Goal: Task Accomplishment & Management: Complete application form

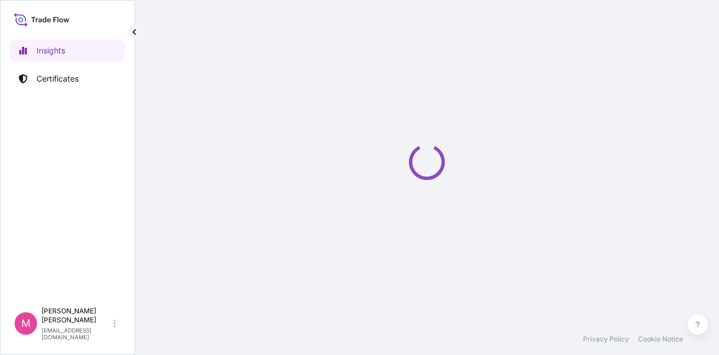
select select "2025"
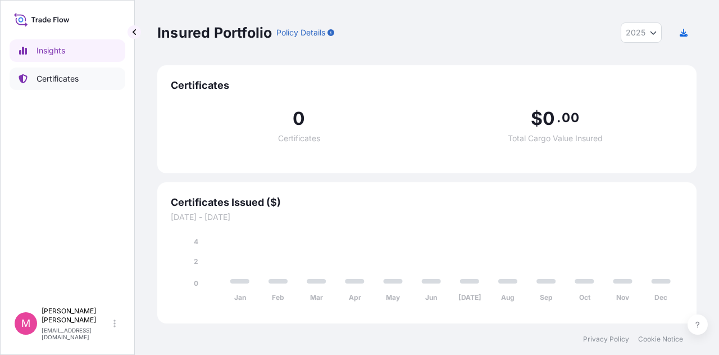
click at [45, 75] on p "Certificates" at bounding box center [58, 78] width 42 height 11
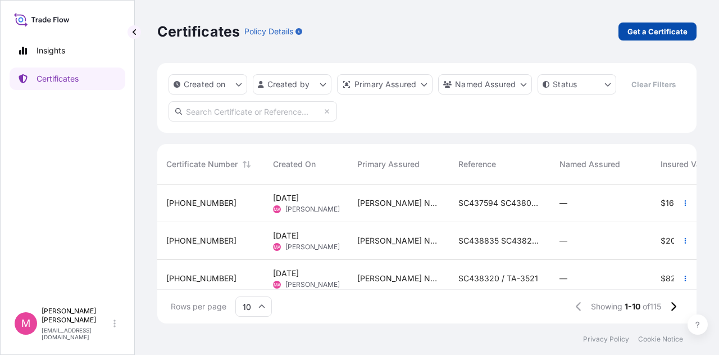
click at [659, 32] on p "Get a Certificate" at bounding box center [658, 31] width 60 height 11
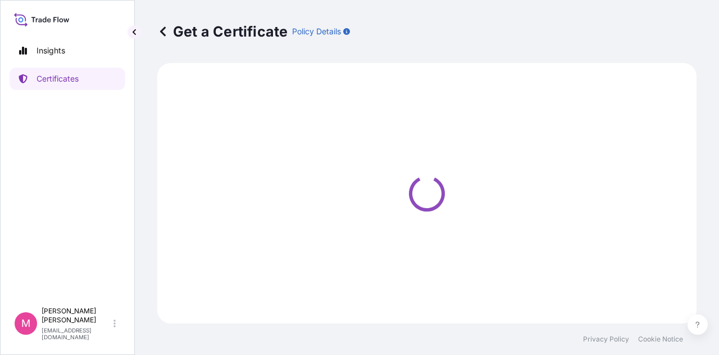
select select "Sea"
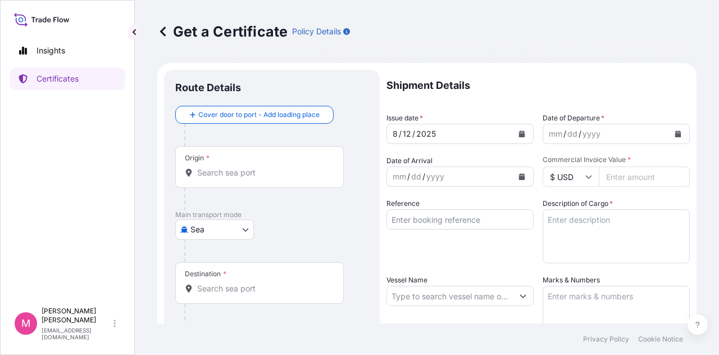
click at [675, 132] on icon "Calendar" at bounding box center [678, 133] width 6 height 7
click at [520, 133] on icon "Calendar" at bounding box center [522, 133] width 7 height 7
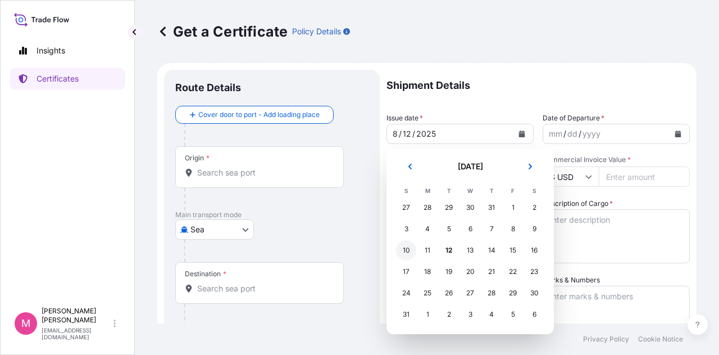
click at [404, 250] on div "10" at bounding box center [406, 250] width 20 height 20
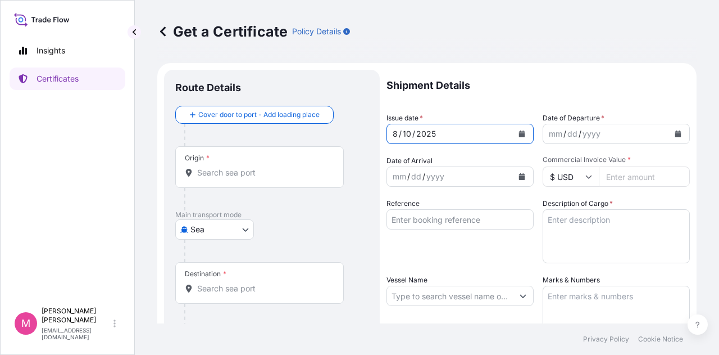
click at [675, 132] on icon "Calendar" at bounding box center [678, 133] width 6 height 7
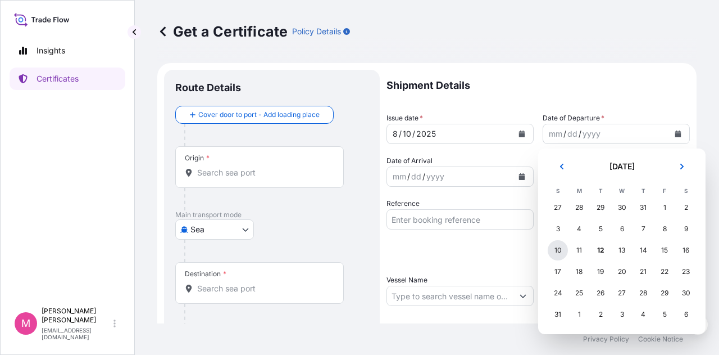
click at [556, 252] on div "10" at bounding box center [558, 250] width 20 height 20
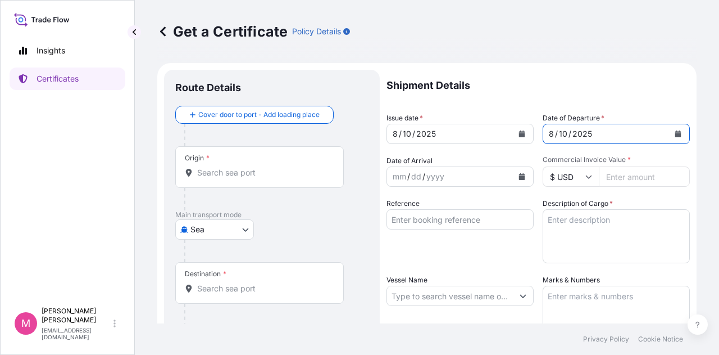
click at [520, 178] on icon "Calendar" at bounding box center [522, 176] width 6 height 7
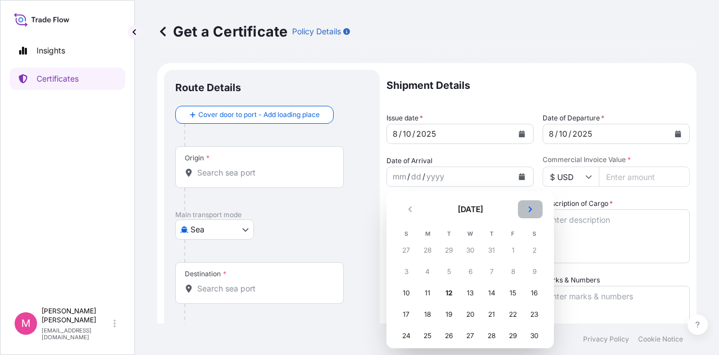
click at [530, 207] on icon "Next" at bounding box center [530, 209] width 3 height 6
click at [425, 275] on div "8" at bounding box center [427, 271] width 20 height 20
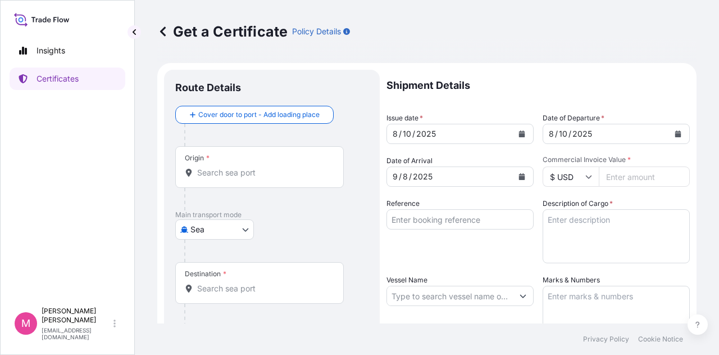
click at [633, 179] on input "Commercial Invoice Value *" at bounding box center [644, 176] width 91 height 20
type input "35648.88"
click at [640, 228] on textarea "Description of Cargo *" at bounding box center [616, 236] width 147 height 54
click at [442, 222] on input "Reference" at bounding box center [460, 219] width 147 height 20
type input "s"
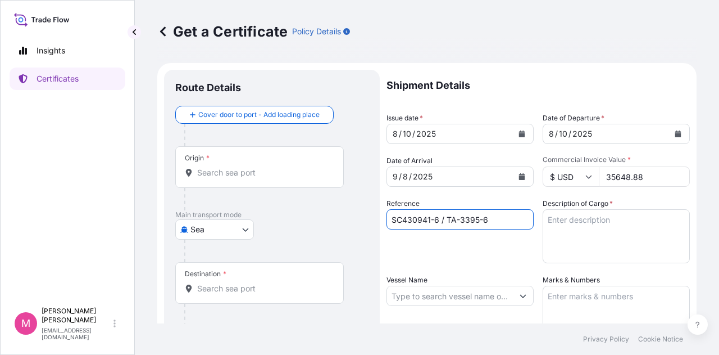
type input "SC430941-6 / TA-3395-6"
click at [583, 221] on textarea "Description of Cargo *" at bounding box center [616, 236] width 147 height 54
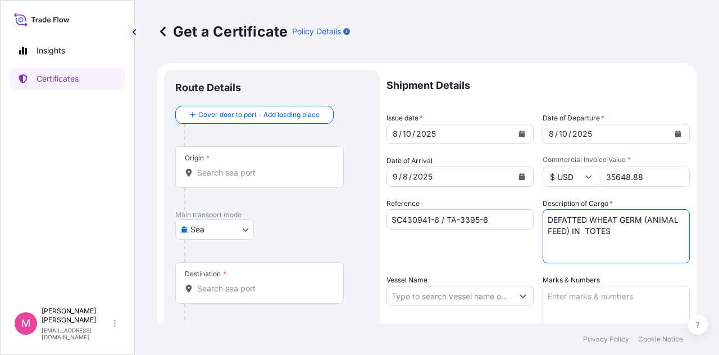
type textarea "DEFATTED WHEAT GERM (ANIMAL FEED) IN TOTES"
click at [495, 252] on div "Reference SC430941-6 / TA-3395-6" at bounding box center [460, 230] width 147 height 65
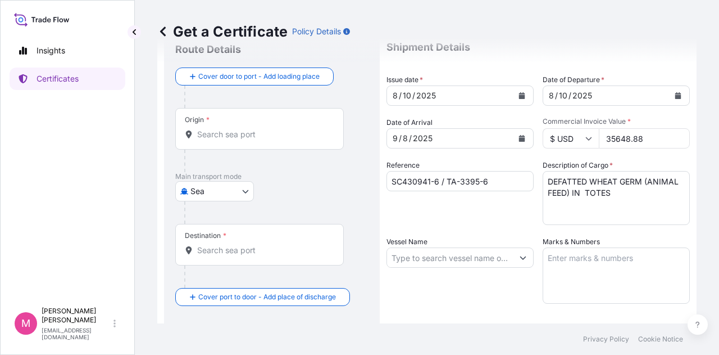
scroll to position [56, 0]
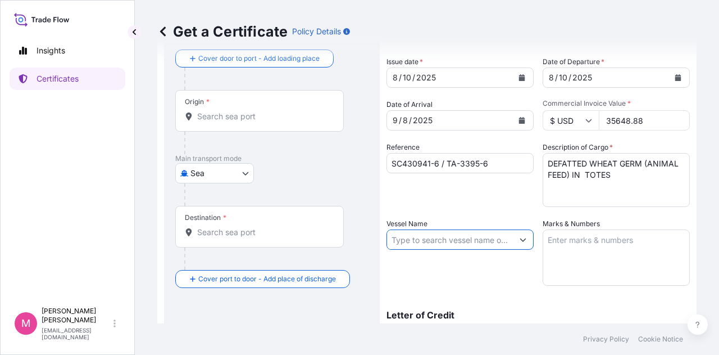
click at [500, 240] on input "Vessel Name" at bounding box center [450, 239] width 126 height 20
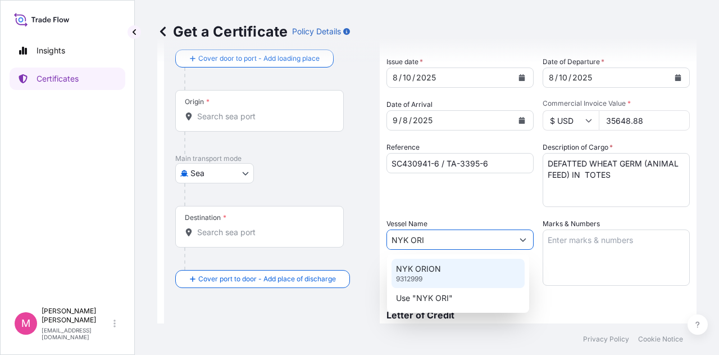
click at [434, 266] on p "NYK ORION" at bounding box center [418, 268] width 45 height 11
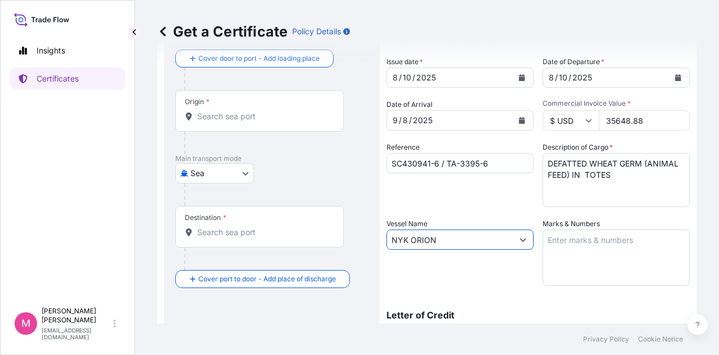
type input "NYK ORION"
click at [583, 243] on textarea "Marks & Numbers" at bounding box center [616, 257] width 147 height 56
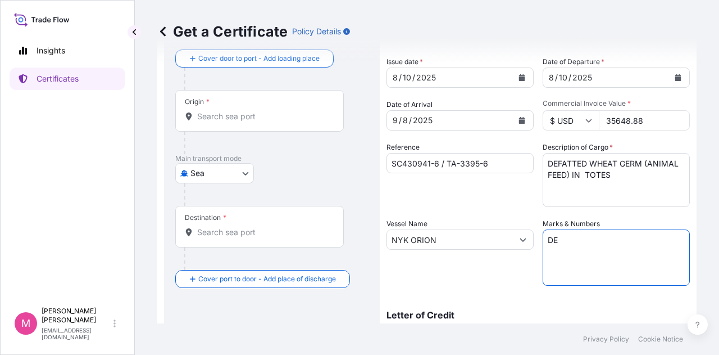
type textarea "D"
type textarea "INVOICE NO. 17410399"
click at [497, 283] on div "Vessel Name NYK ORION" at bounding box center [460, 251] width 147 height 67
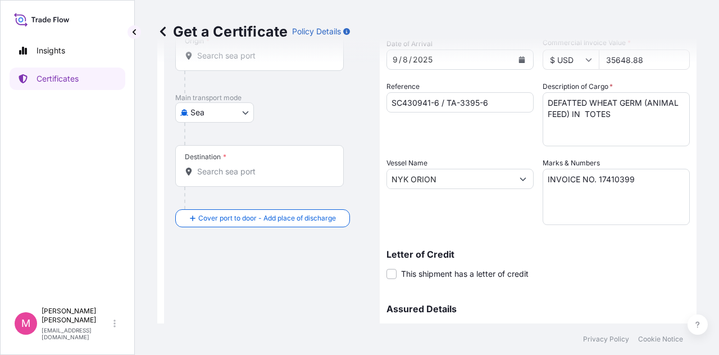
scroll to position [225, 0]
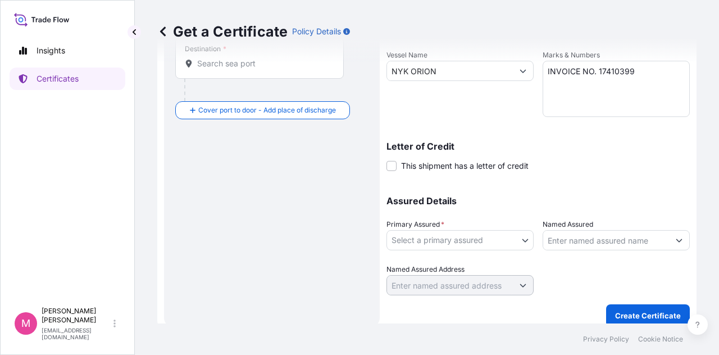
click at [523, 241] on body "Insights Certificates M [PERSON_NAME] [EMAIL_ADDRESS][DOMAIN_NAME] Get a Certif…" at bounding box center [359, 177] width 719 height 355
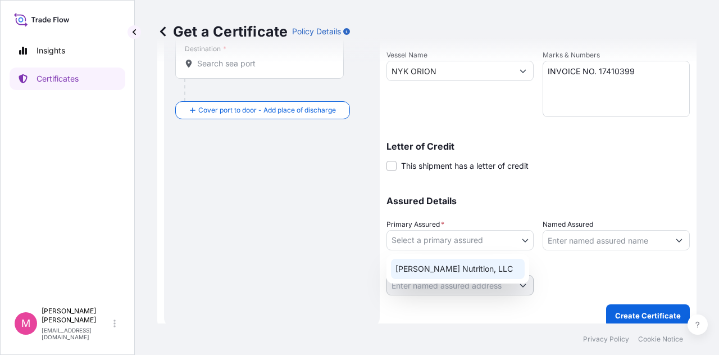
click at [480, 267] on div "[PERSON_NAME] Nutrition, LLC" at bounding box center [458, 268] width 134 height 20
select select "31733"
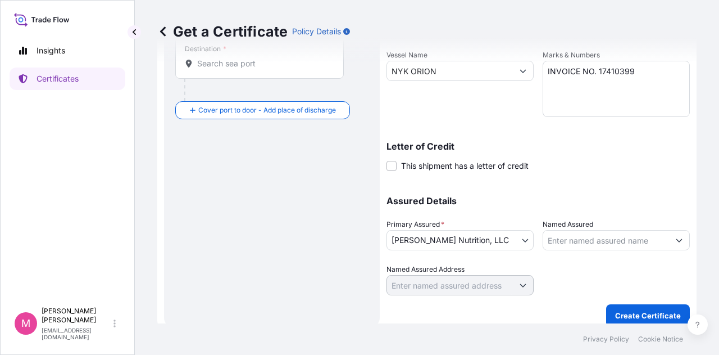
click at [580, 267] on div at bounding box center [616, 279] width 147 height 31
click at [652, 315] on p "Create Certificate" at bounding box center [648, 315] width 66 height 11
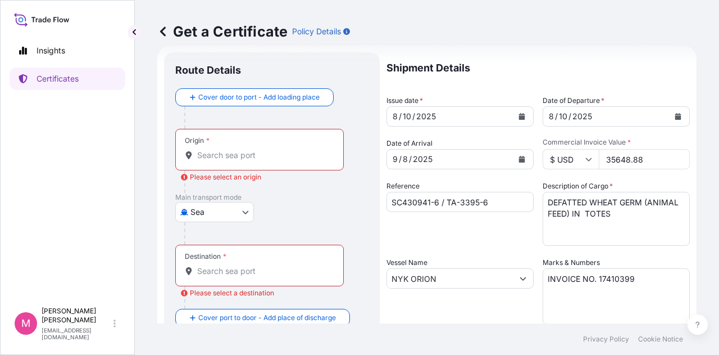
scroll to position [0, 0]
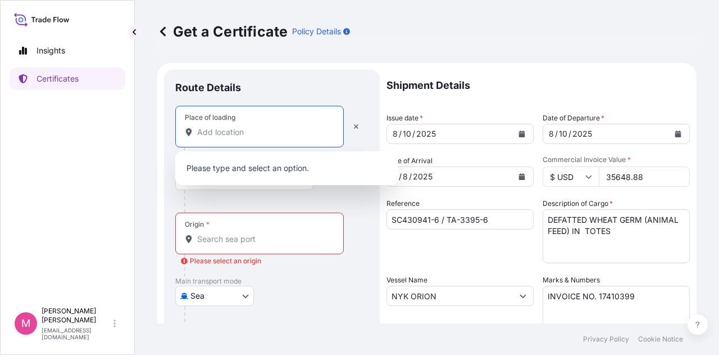
click at [257, 137] on input "Place of loading" at bounding box center [263, 131] width 133 height 11
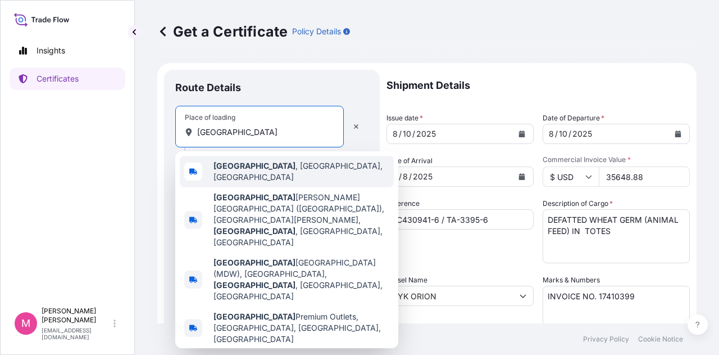
click at [272, 167] on span "[GEOGRAPHIC_DATA] , [GEOGRAPHIC_DATA], [GEOGRAPHIC_DATA]" at bounding box center [302, 171] width 176 height 22
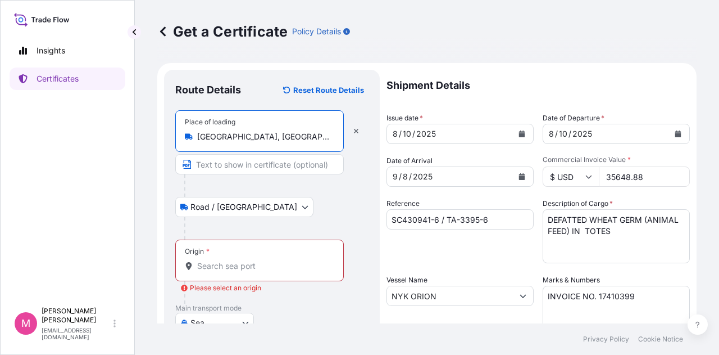
type input "[GEOGRAPHIC_DATA], [GEOGRAPHIC_DATA], [GEOGRAPHIC_DATA]"
click at [253, 265] on input "Origin * Please select an origin" at bounding box center [263, 265] width 133 height 11
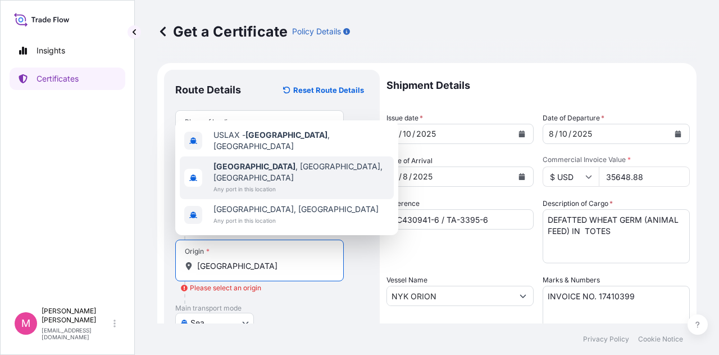
click at [260, 171] on b "[GEOGRAPHIC_DATA]" at bounding box center [255, 166] width 82 height 10
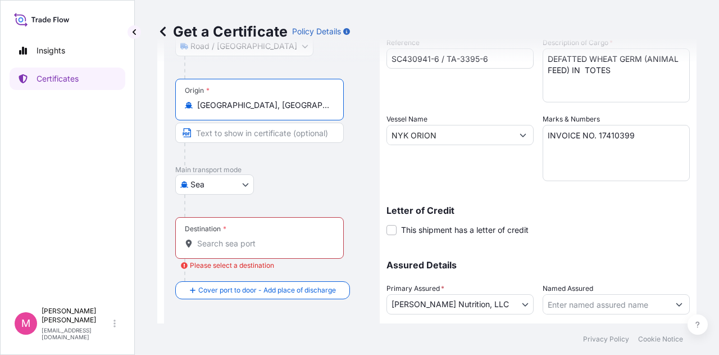
scroll to position [169, 0]
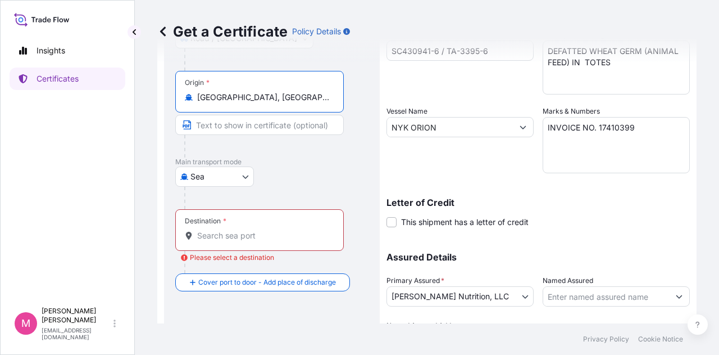
type input "[GEOGRAPHIC_DATA], [GEOGRAPHIC_DATA], [GEOGRAPHIC_DATA]"
click at [256, 228] on div "Destination *" at bounding box center [259, 230] width 169 height 42
click at [256, 230] on input "Destination * Please select a destination" at bounding box center [263, 235] width 133 height 11
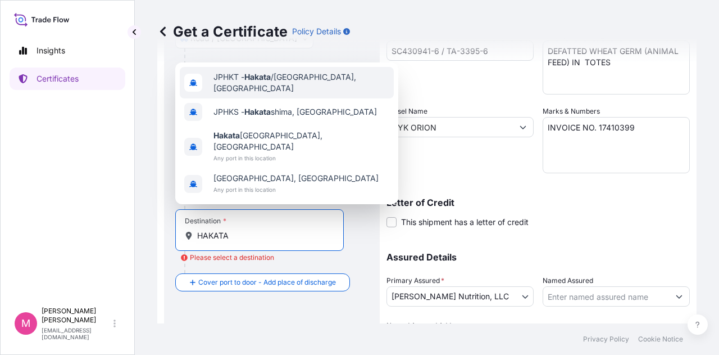
click at [306, 94] on span "JPHKT - Hakata /[GEOGRAPHIC_DATA], [GEOGRAPHIC_DATA]" at bounding box center [302, 82] width 176 height 22
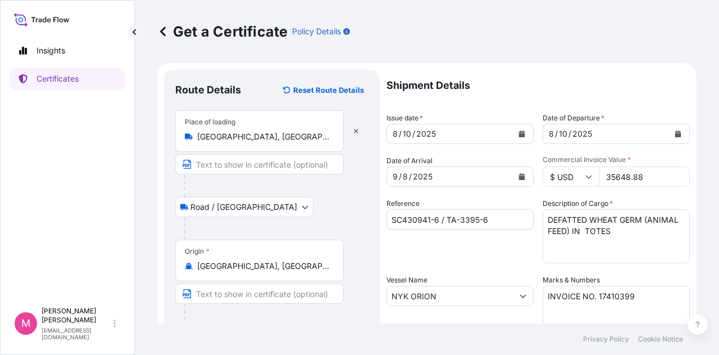
scroll to position [225, 0]
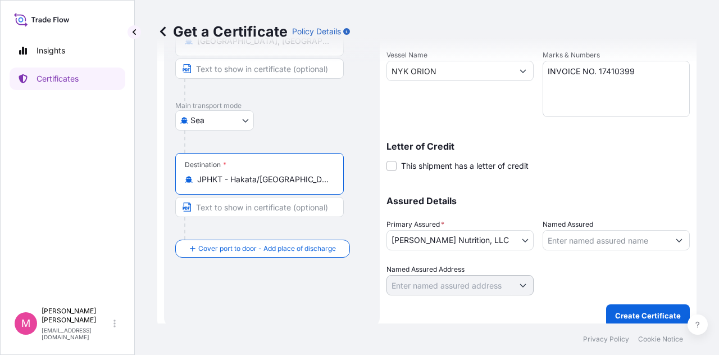
type input "JPHKT - Hakata/[GEOGRAPHIC_DATA], [GEOGRAPHIC_DATA]"
click at [610, 171] on div "Shipment Details Issue date * [DATE] Date of Departure * [DATE] Date of Arrival…" at bounding box center [538, 70] width 303 height 450
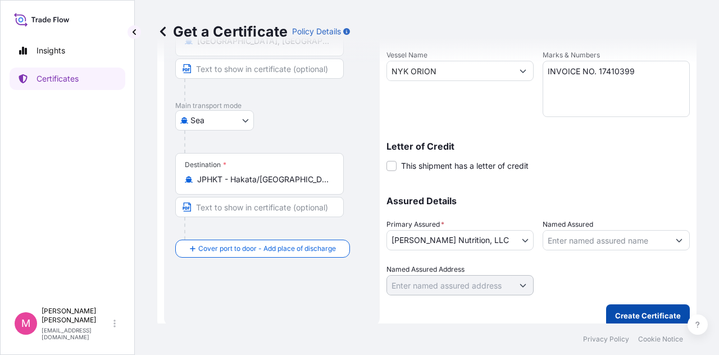
click at [639, 314] on p "Create Certificate" at bounding box center [648, 315] width 66 height 11
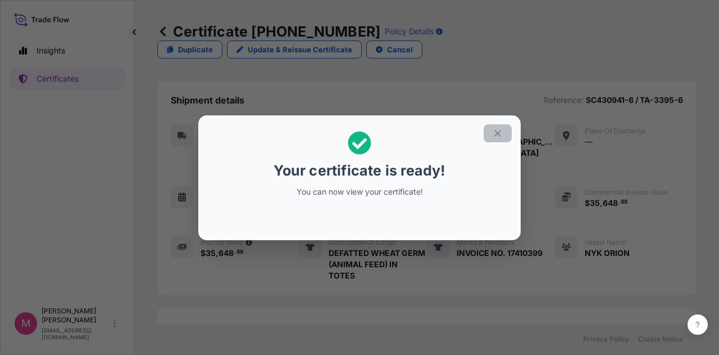
click at [500, 134] on icon "button" at bounding box center [498, 133] width 10 height 10
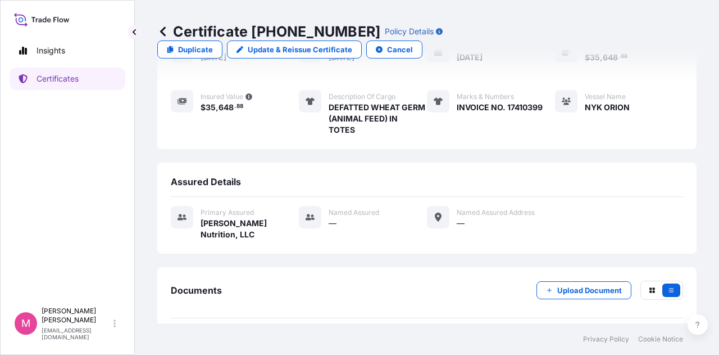
scroll to position [174, 0]
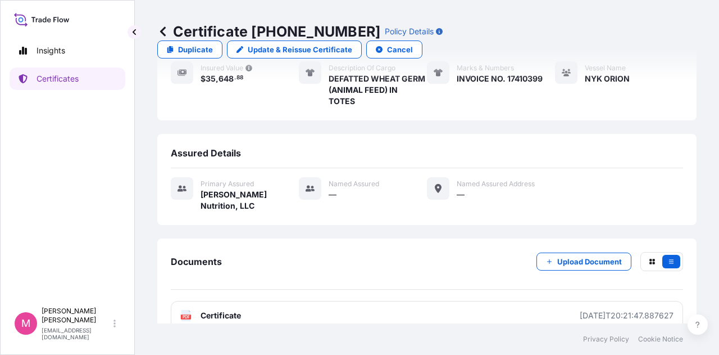
click at [212, 310] on span "Certificate" at bounding box center [221, 315] width 40 height 11
click at [56, 78] on p "Certificates" at bounding box center [58, 78] width 42 height 11
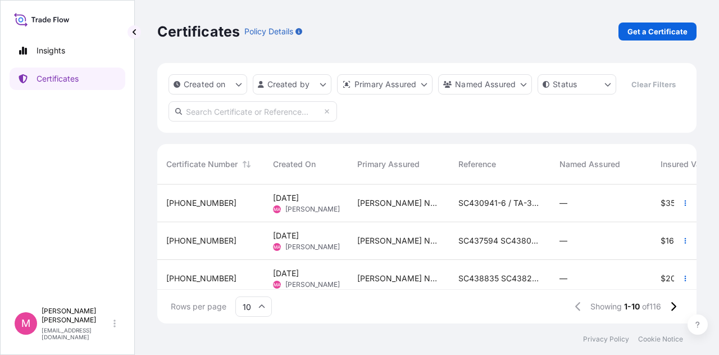
click at [505, 239] on span "SC437594 SC438063 / TA-3503 TA-3517" at bounding box center [500, 240] width 83 height 11
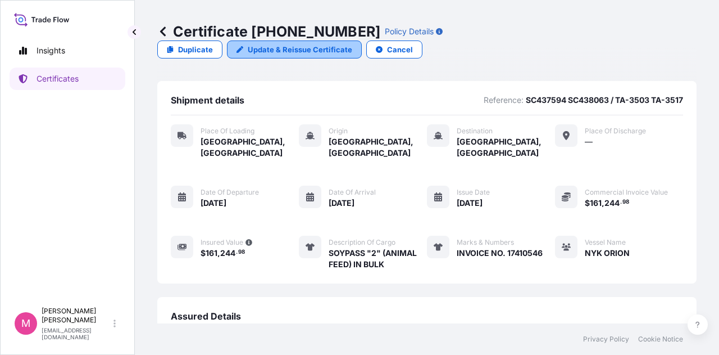
click at [352, 44] on p "Update & Reissue Certificate" at bounding box center [300, 49] width 105 height 11
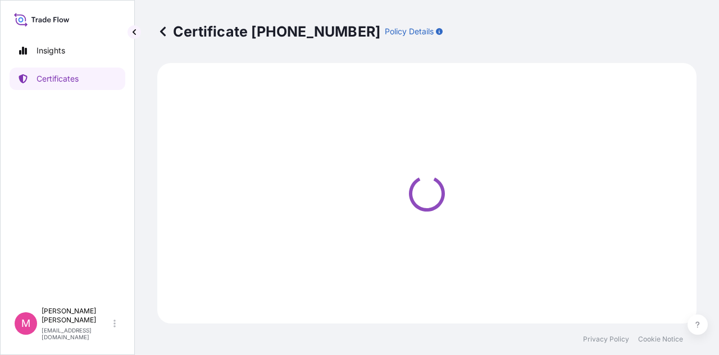
select select "Road / [GEOGRAPHIC_DATA]"
select select "Sea"
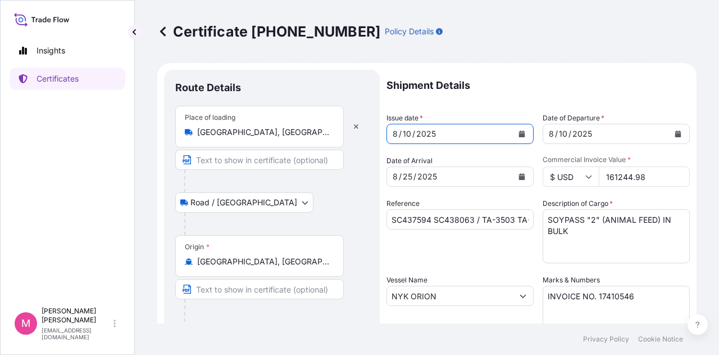
click at [519, 135] on icon "Calendar" at bounding box center [522, 133] width 6 height 7
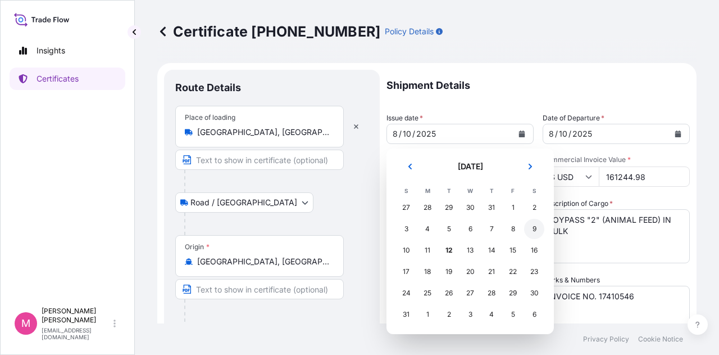
click at [535, 229] on div "9" at bounding box center [534, 229] width 20 height 20
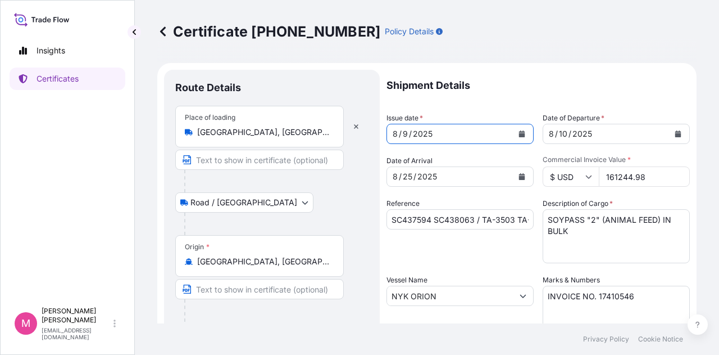
click at [675, 132] on icon "Calendar" at bounding box center [678, 133] width 6 height 7
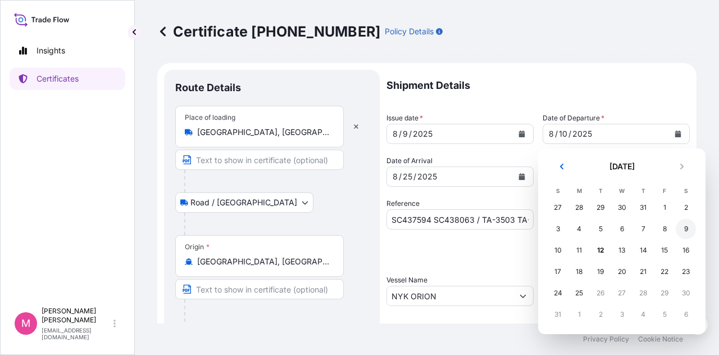
click at [688, 231] on div "9" at bounding box center [686, 229] width 20 height 20
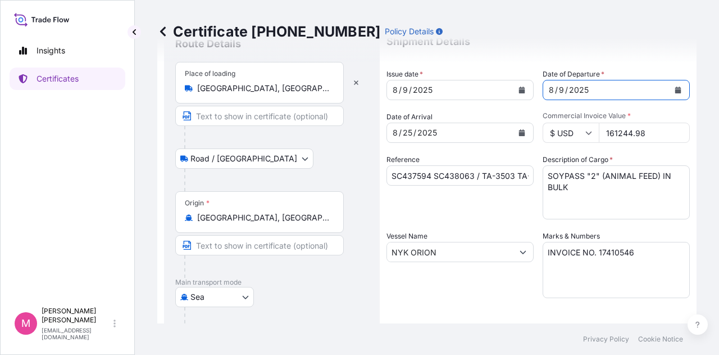
scroll to position [112, 0]
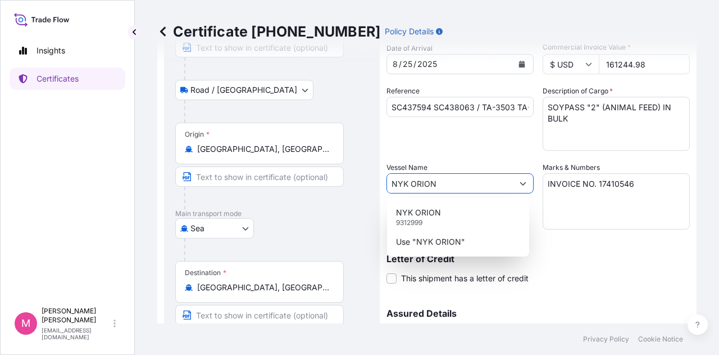
click at [520, 184] on icon "Show suggestions" at bounding box center [523, 183] width 7 height 7
type input "N"
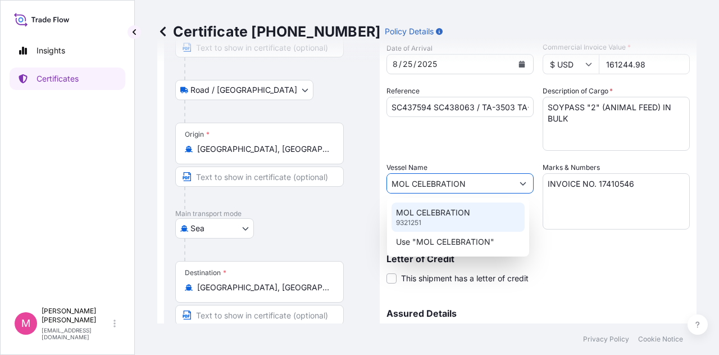
click at [457, 211] on p "MOL CELEBRATION" at bounding box center [433, 212] width 74 height 11
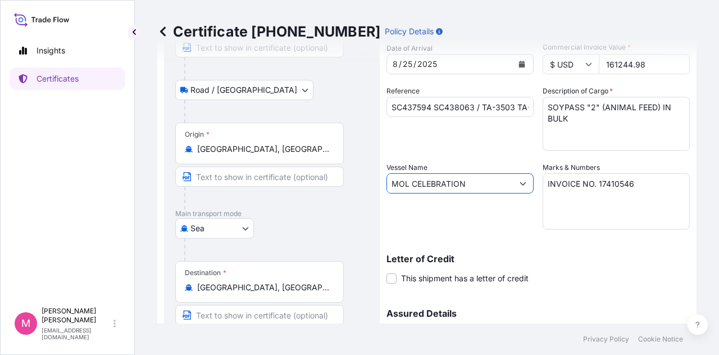
type input "MOL CELEBRATION"
click at [511, 222] on div "Vessel Name MOL CELEBRATION" at bounding box center [460, 195] width 147 height 67
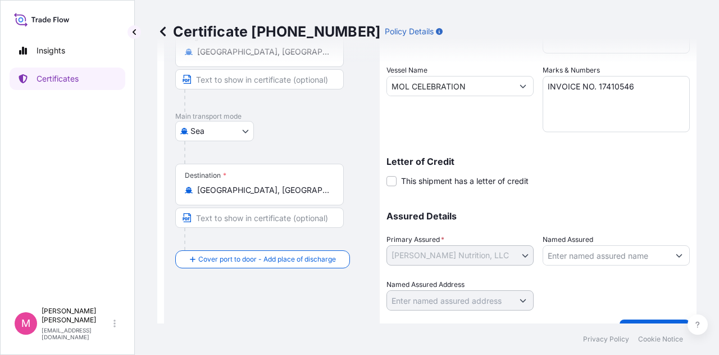
scroll to position [234, 0]
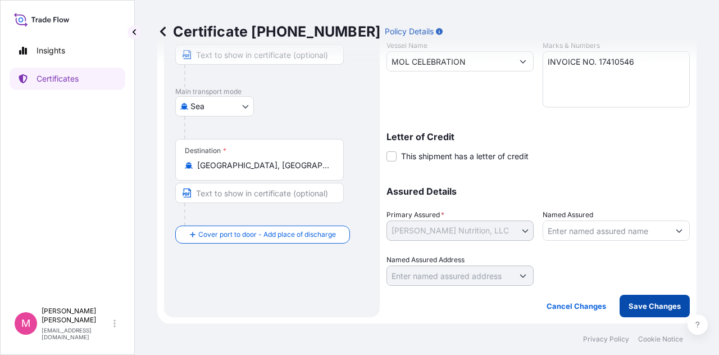
click at [652, 305] on p "Save Changes" at bounding box center [655, 305] width 52 height 11
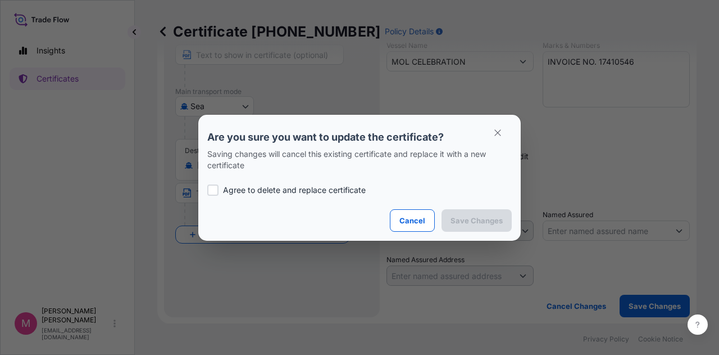
click at [208, 189] on div at bounding box center [212, 189] width 11 height 11
checkbox input "true"
click at [491, 220] on p "Save Changes" at bounding box center [477, 220] width 52 height 11
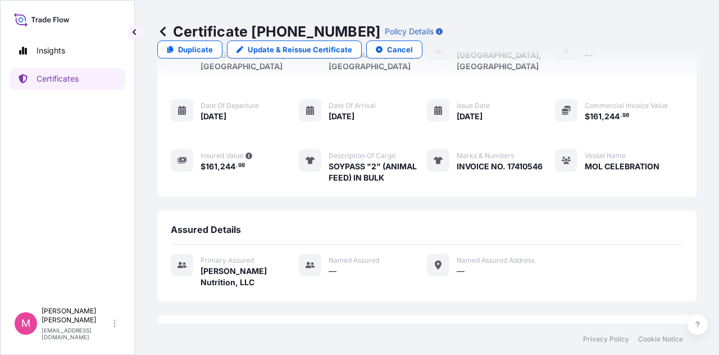
scroll to position [163, 0]
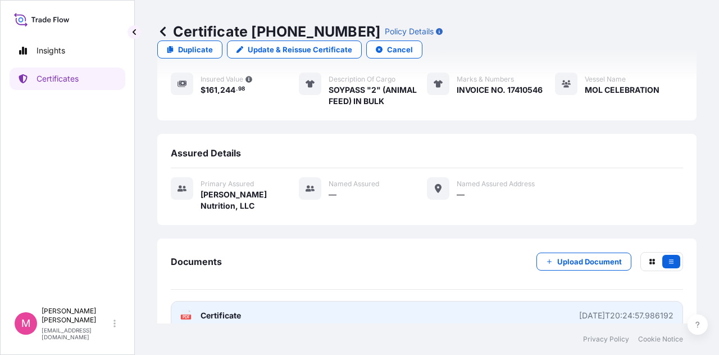
click at [222, 310] on span "Certificate" at bounding box center [221, 315] width 40 height 11
